Goal: Transaction & Acquisition: Obtain resource

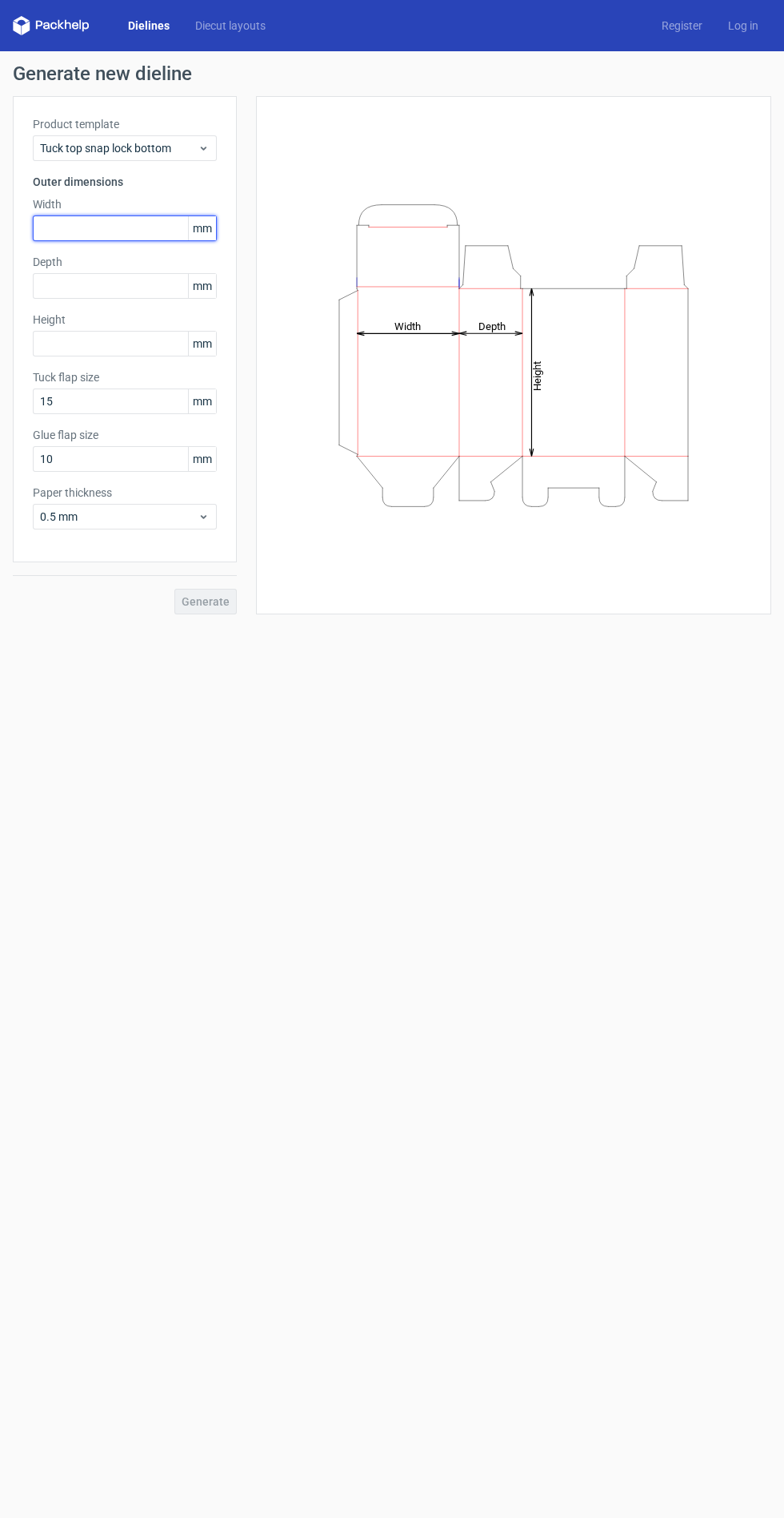
click at [107, 225] on input "text" at bounding box center [125, 228] width 184 height 26
type input "200"
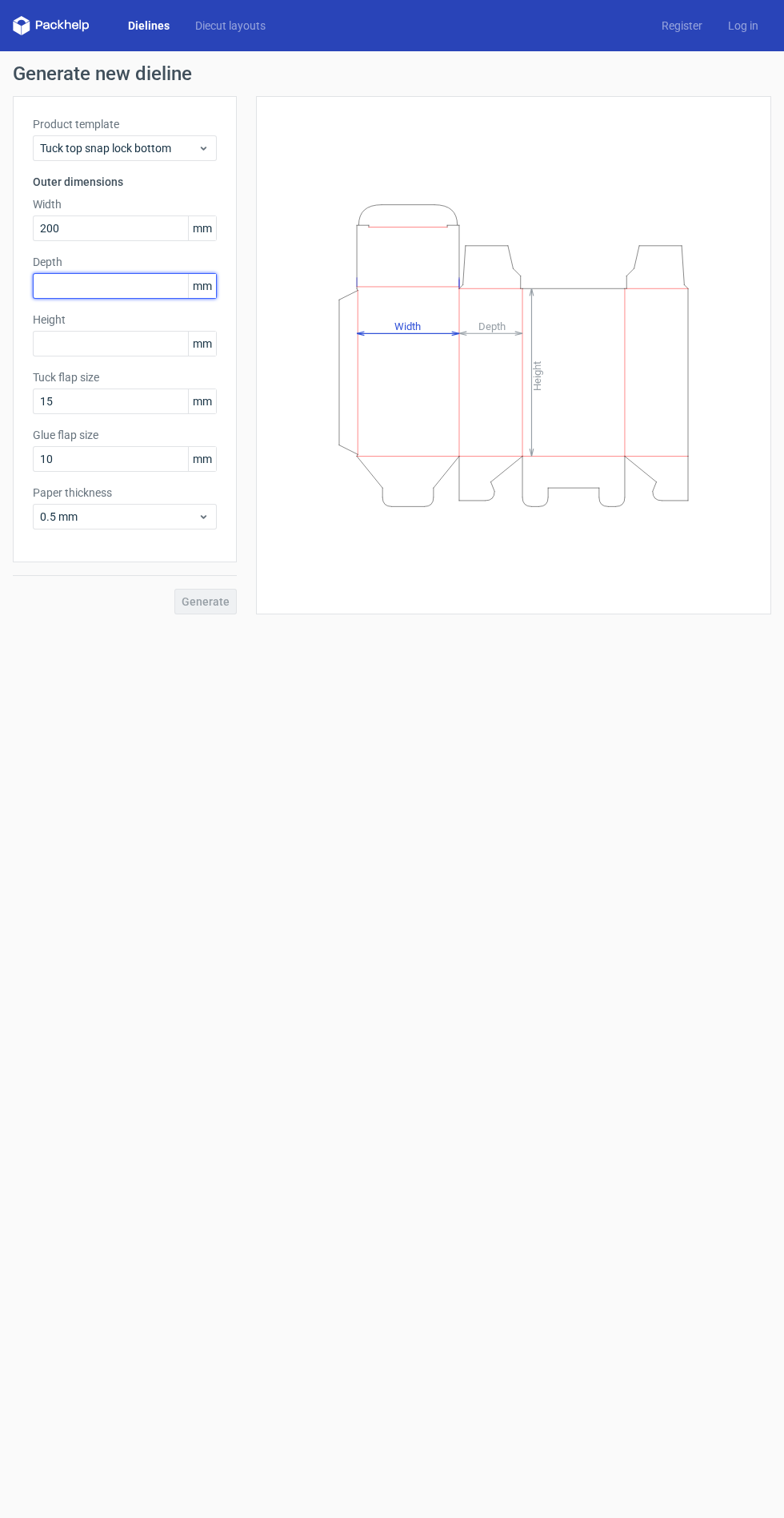
click at [119, 288] on input "text" at bounding box center [125, 285] width 184 height 26
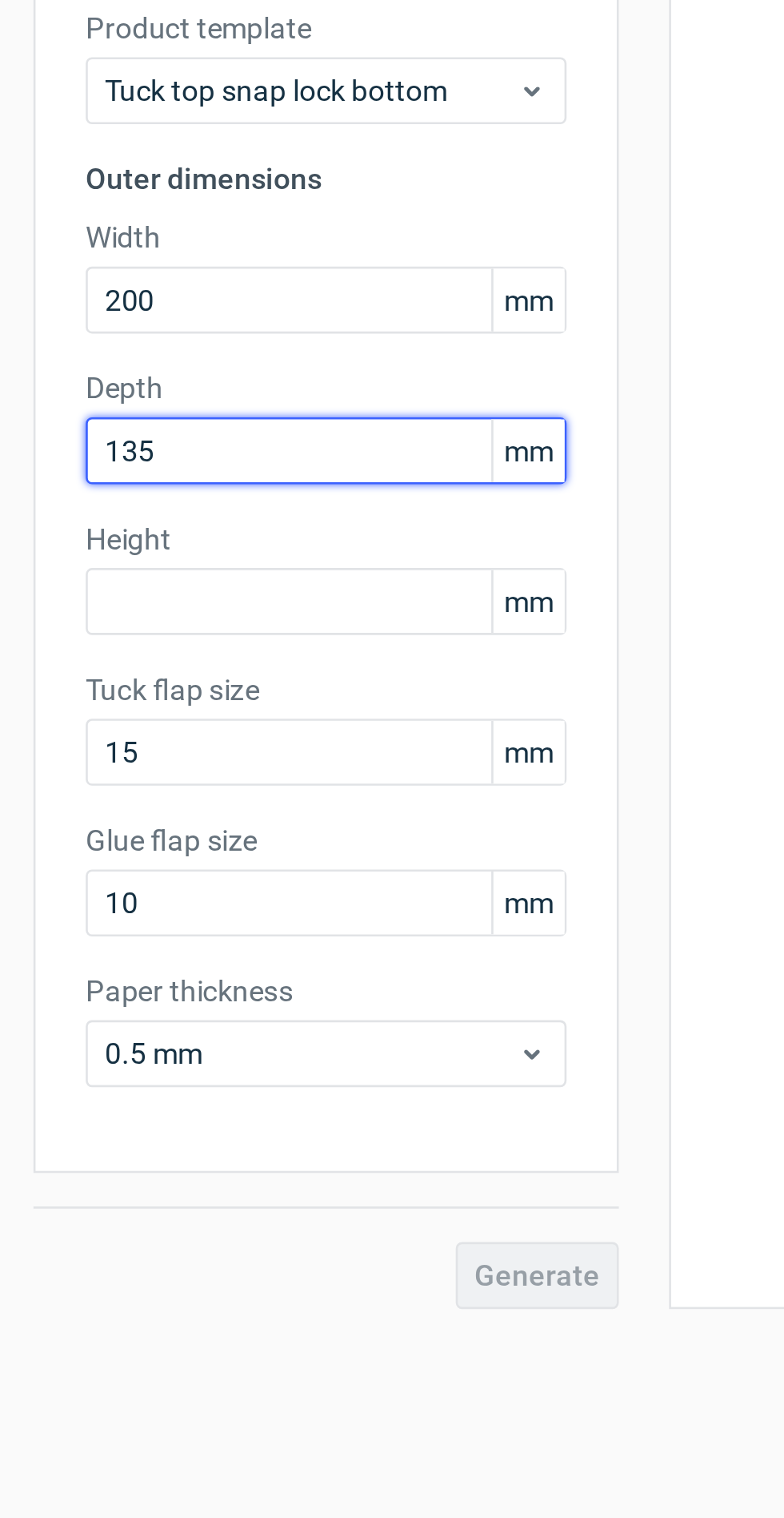
type input "135"
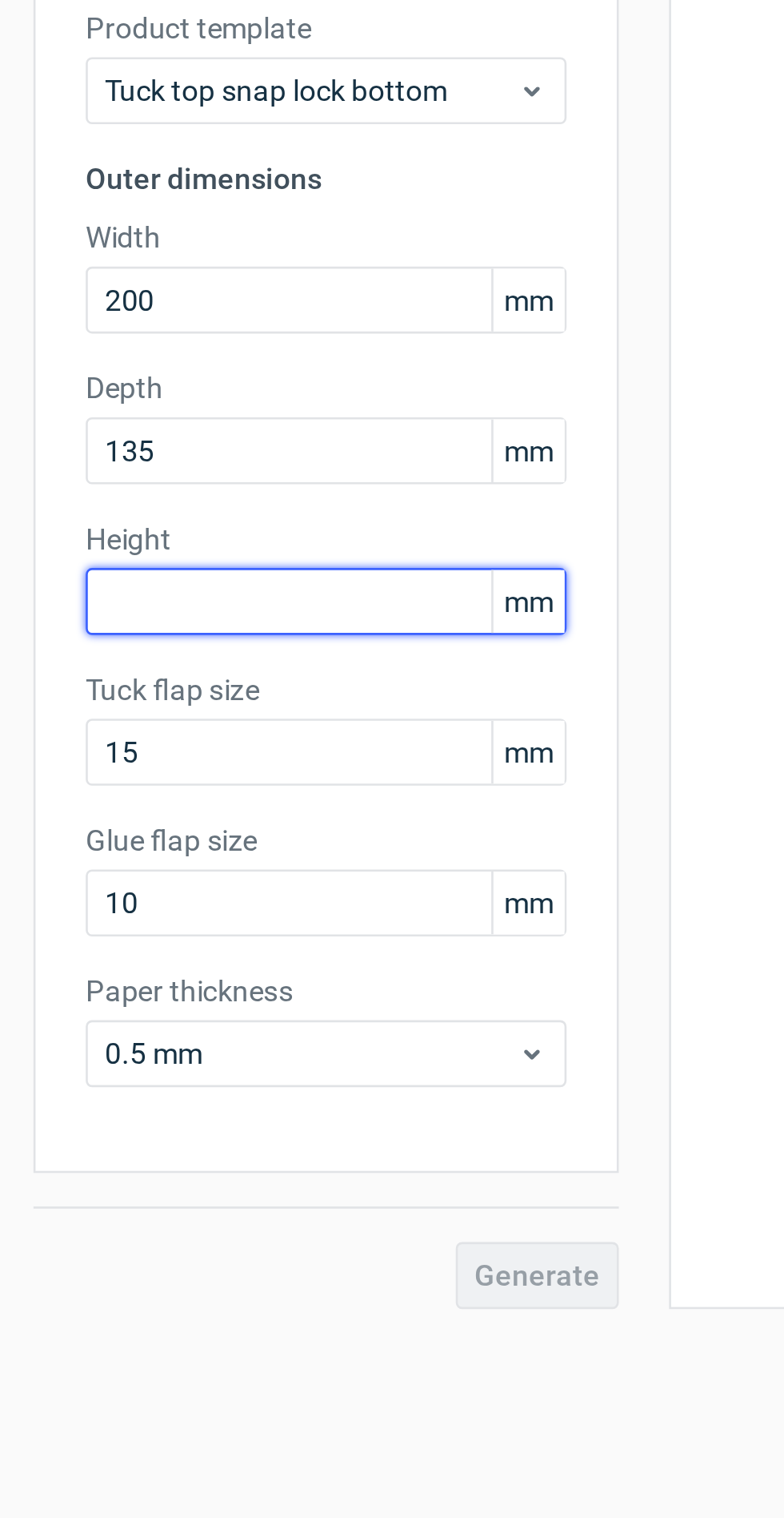
click at [121, 343] on input "text" at bounding box center [125, 343] width 184 height 26
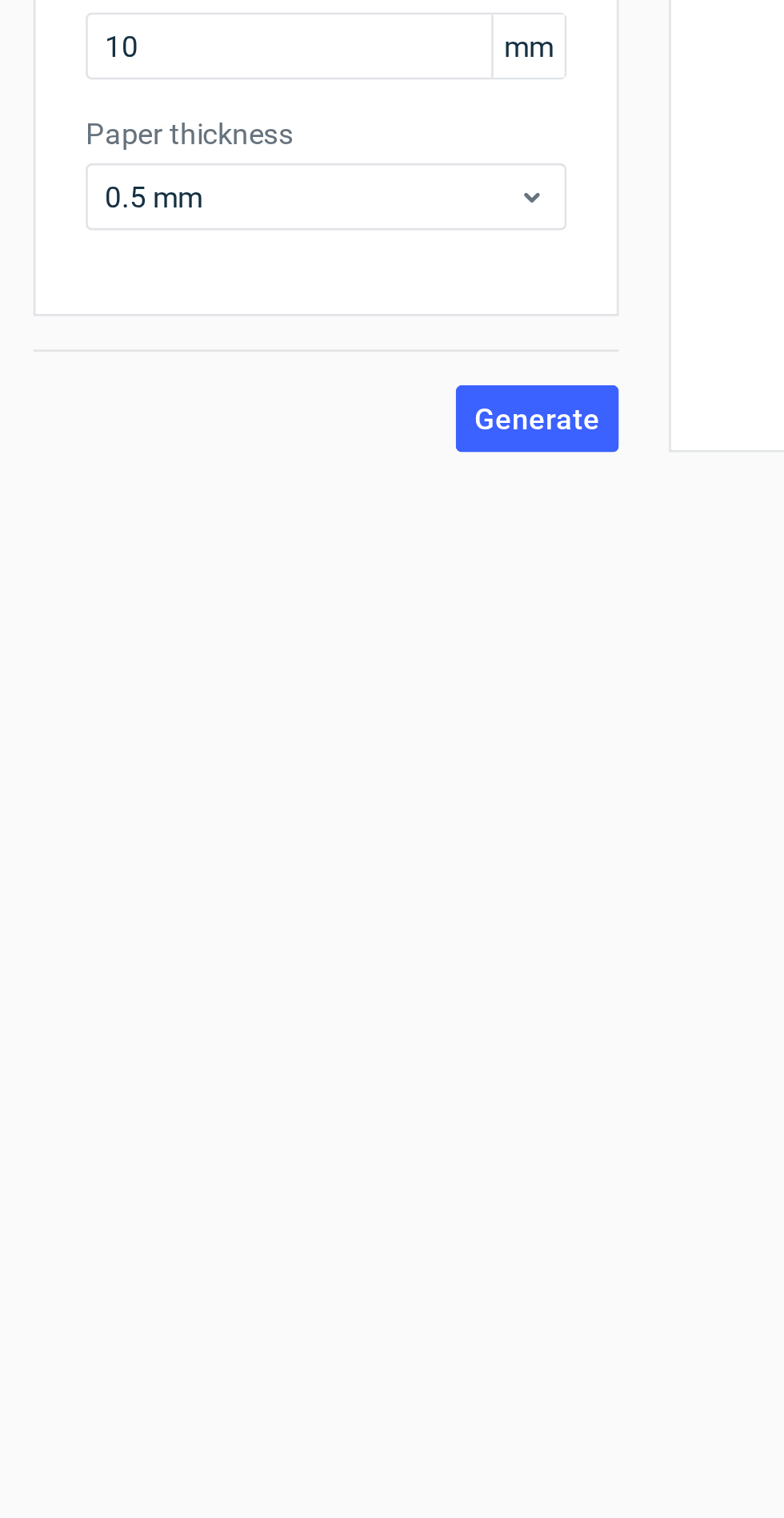
type input "160"
click at [207, 598] on span "Generate" at bounding box center [206, 601] width 48 height 12
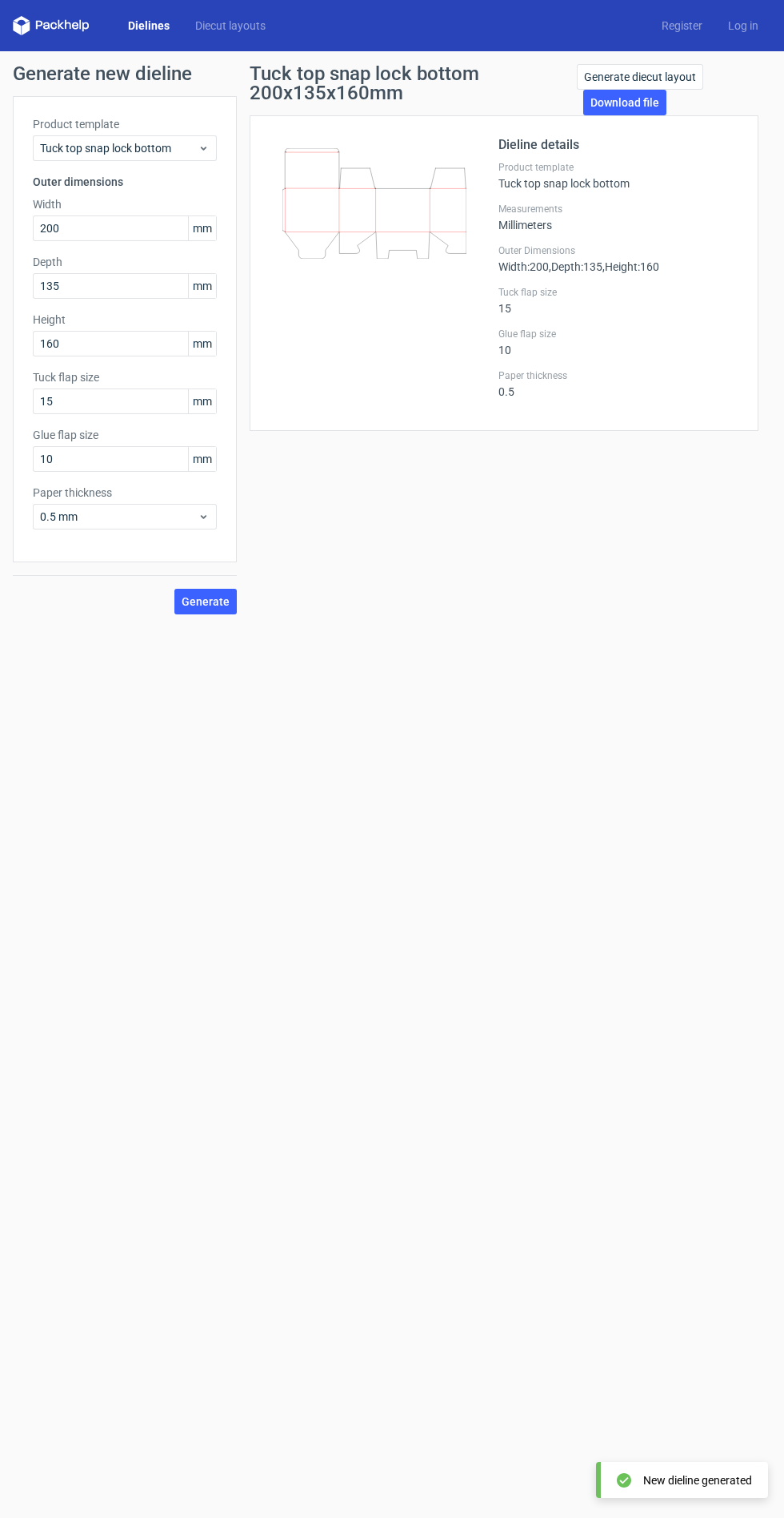
scroll to position [11, 0]
click at [610, 92] on link "Download file" at bounding box center [625, 102] width 83 height 26
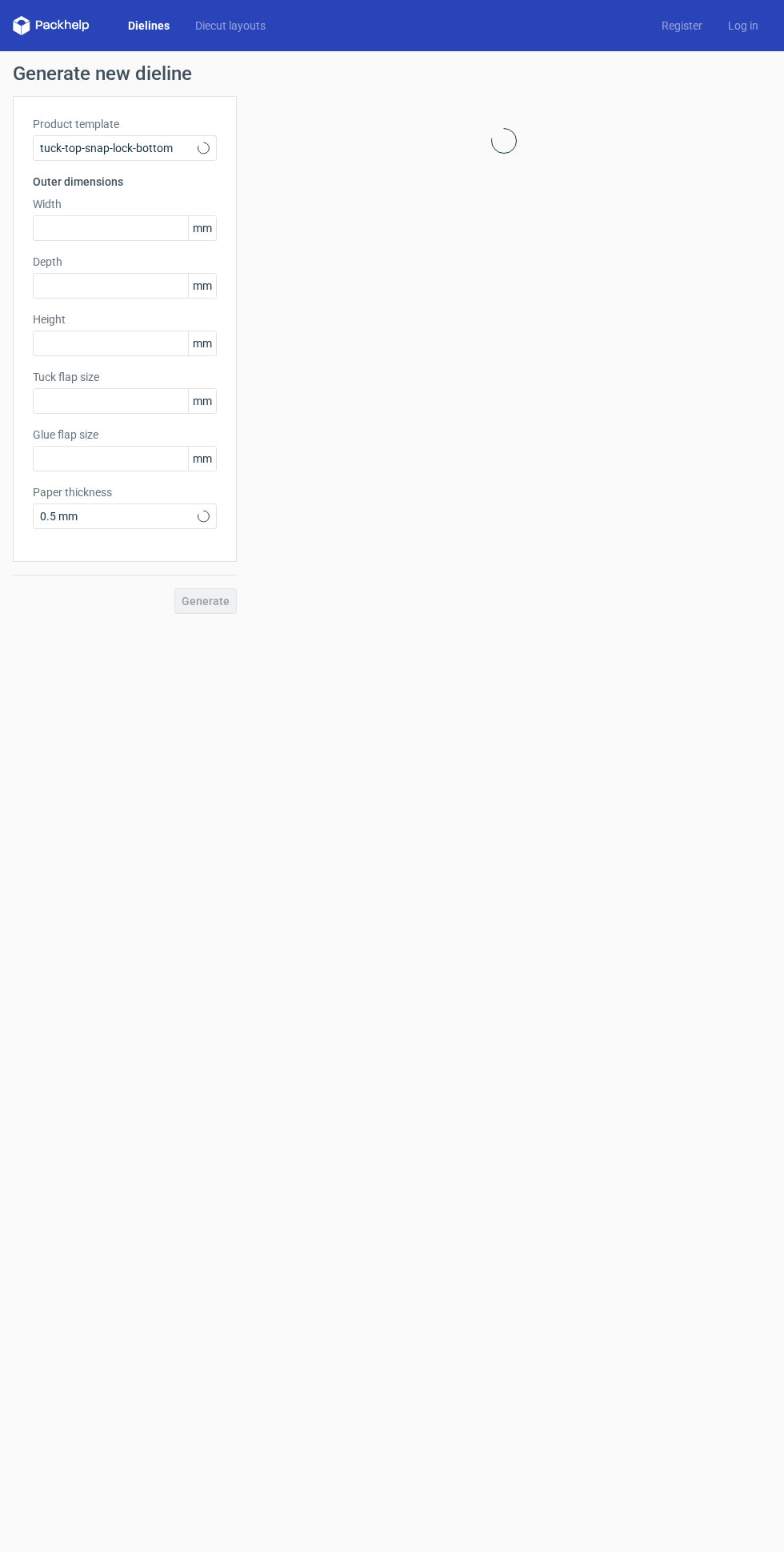
type input "15"
type input "10"
